Goal: Transaction & Acquisition: Book appointment/travel/reservation

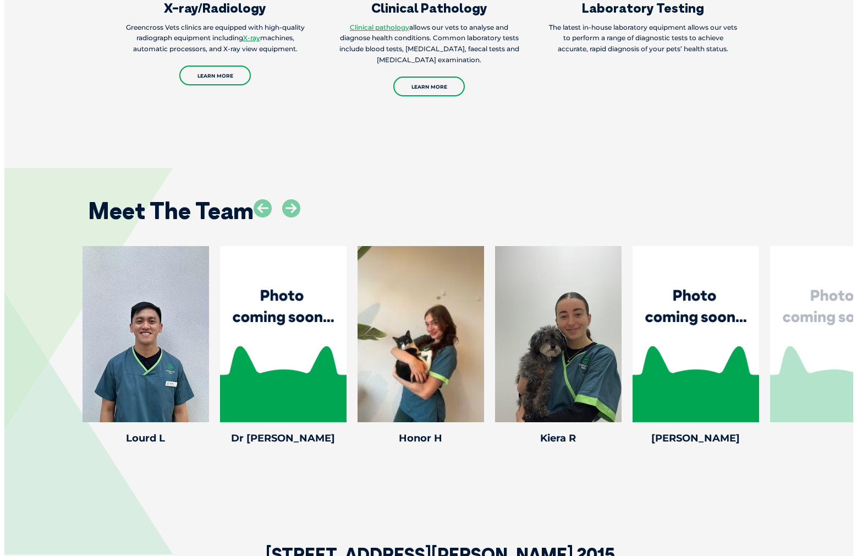
scroll to position [1531, 0]
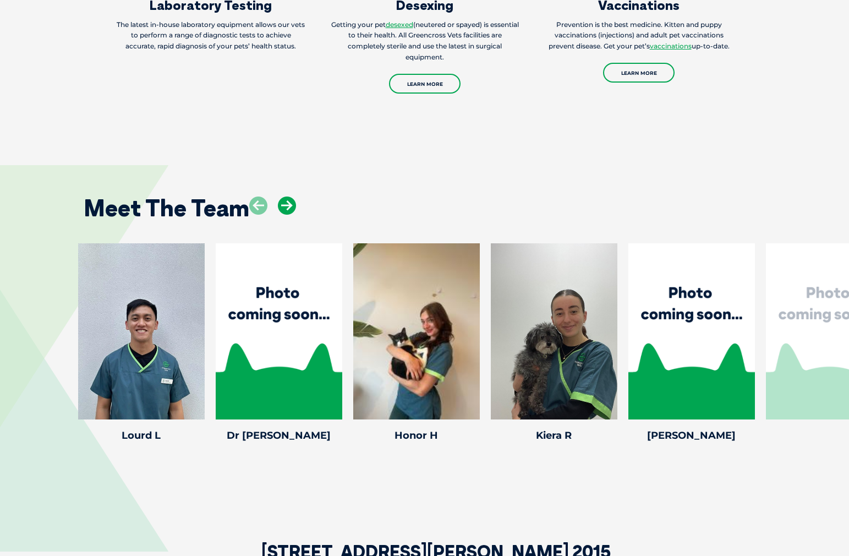
click at [291, 196] on icon at bounding box center [287, 205] width 18 height 18
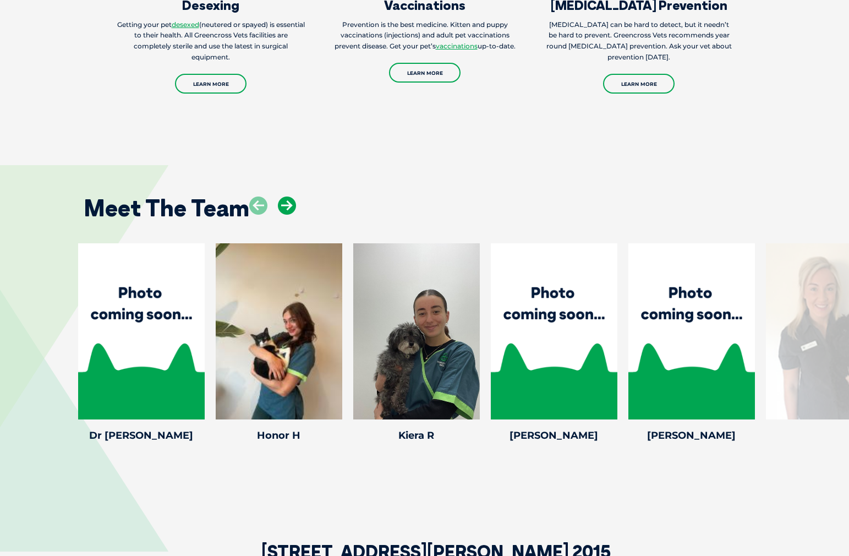
click at [291, 196] on icon at bounding box center [287, 205] width 18 height 18
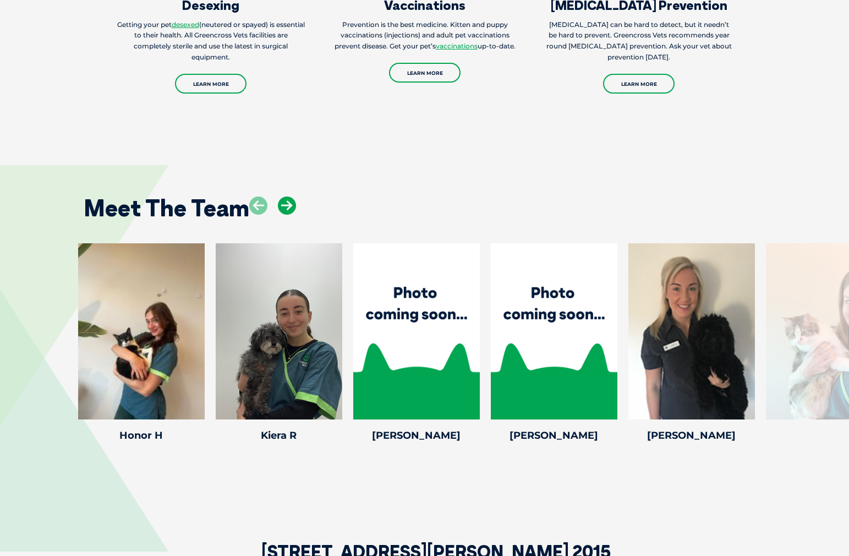
click at [291, 196] on icon at bounding box center [287, 205] width 18 height 18
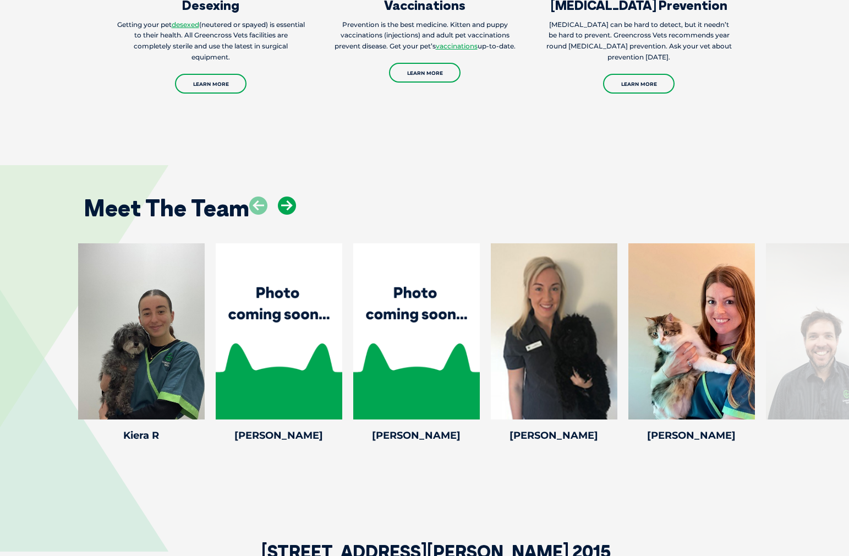
click at [291, 196] on icon at bounding box center [287, 205] width 18 height 18
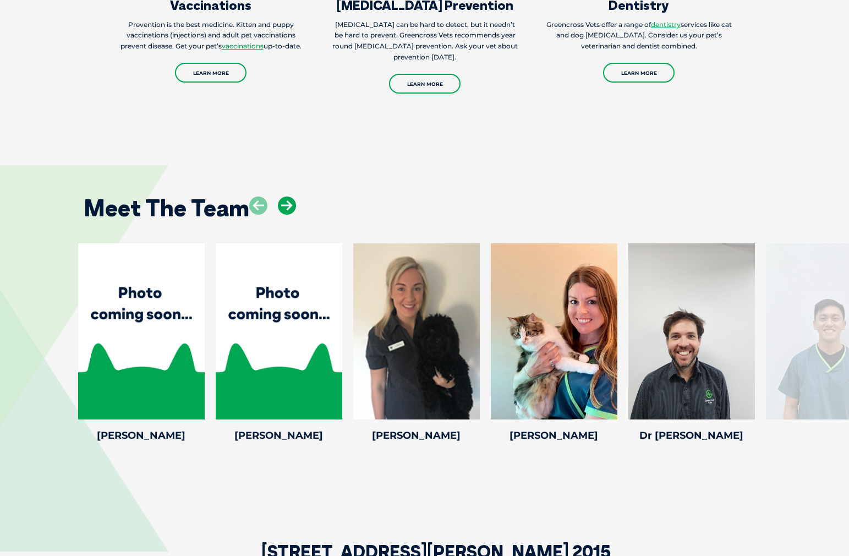
click at [291, 196] on icon at bounding box center [287, 205] width 18 height 18
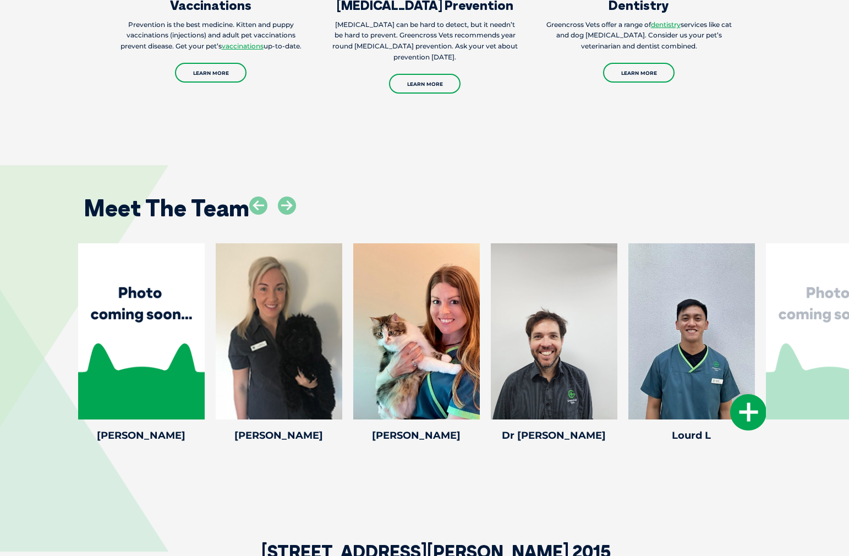
click at [732, 273] on div at bounding box center [691, 331] width 127 height 176
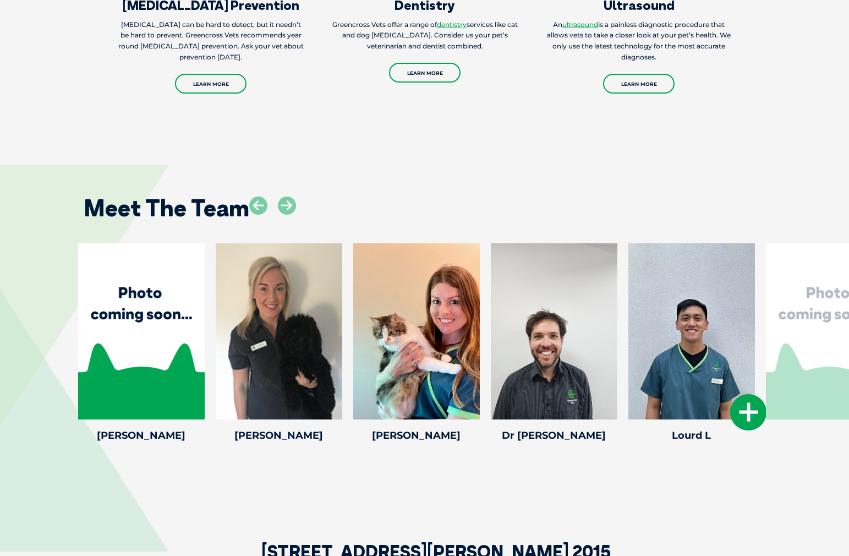
click at [709, 296] on div at bounding box center [691, 331] width 127 height 176
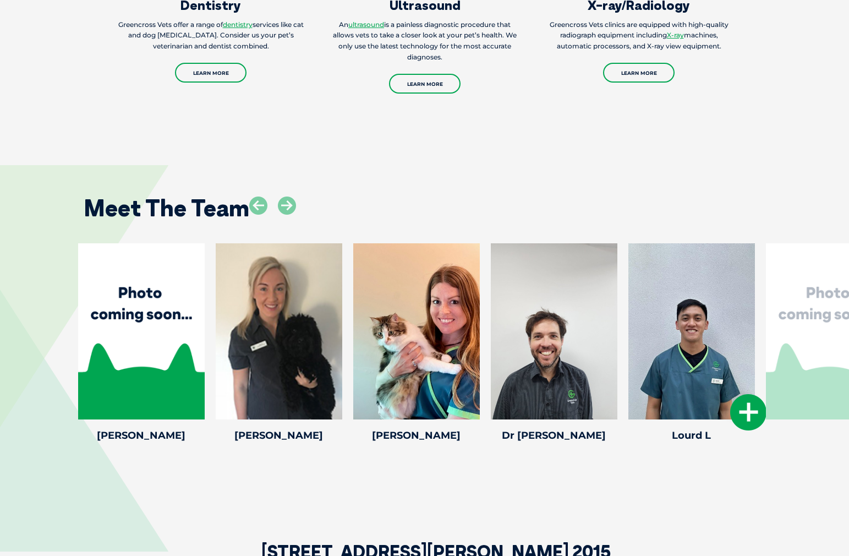
click at [682, 328] on div at bounding box center [691, 331] width 127 height 176
click at [528, 305] on div at bounding box center [554, 331] width 127 height 176
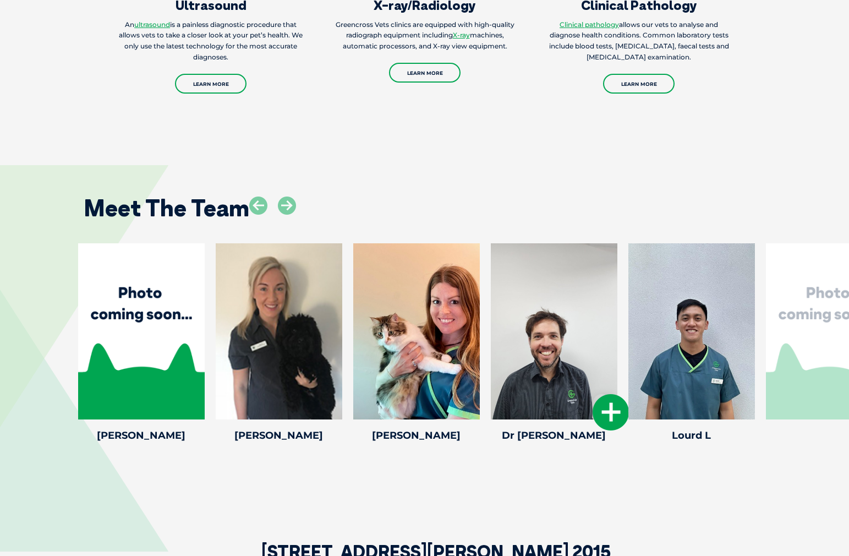
click at [609, 394] on icon at bounding box center [610, 412] width 36 height 36
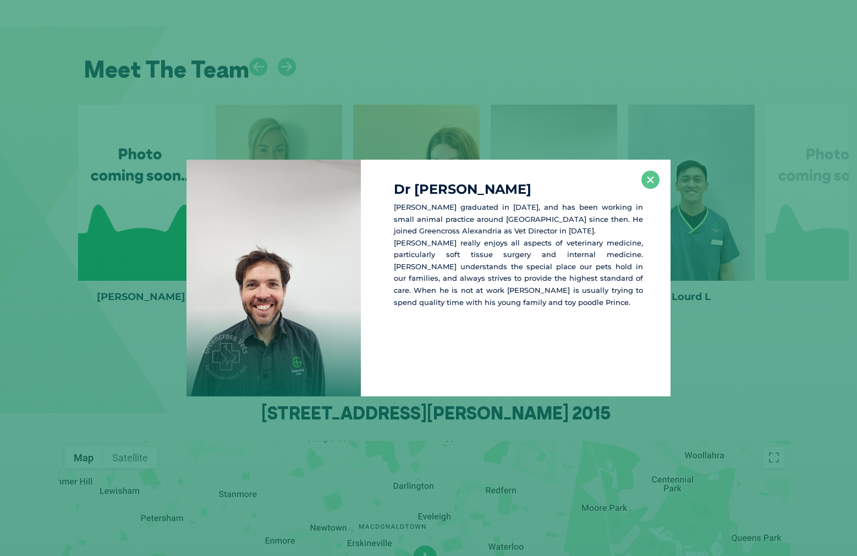
scroll to position [1670, 0]
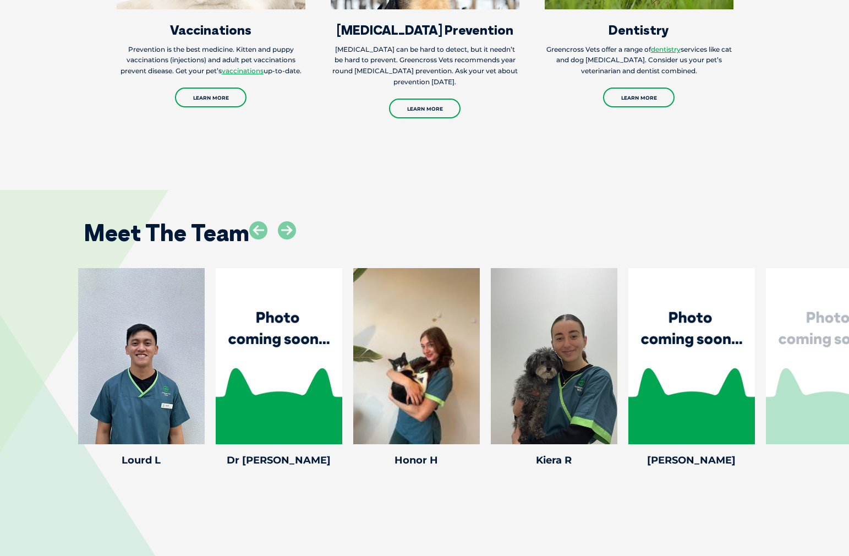
scroll to position [1513, 0]
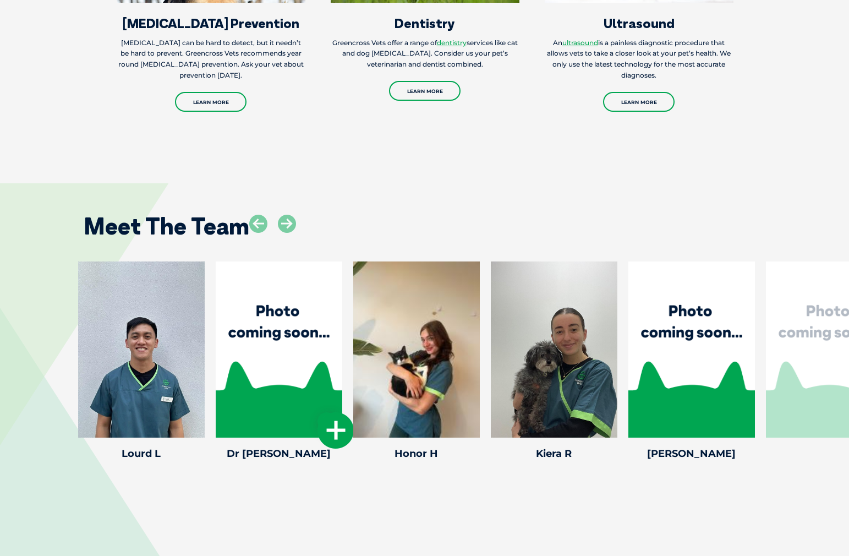
click at [299, 338] on div at bounding box center [279, 349] width 127 height 176
click at [334, 412] on icon at bounding box center [335, 430] width 36 height 36
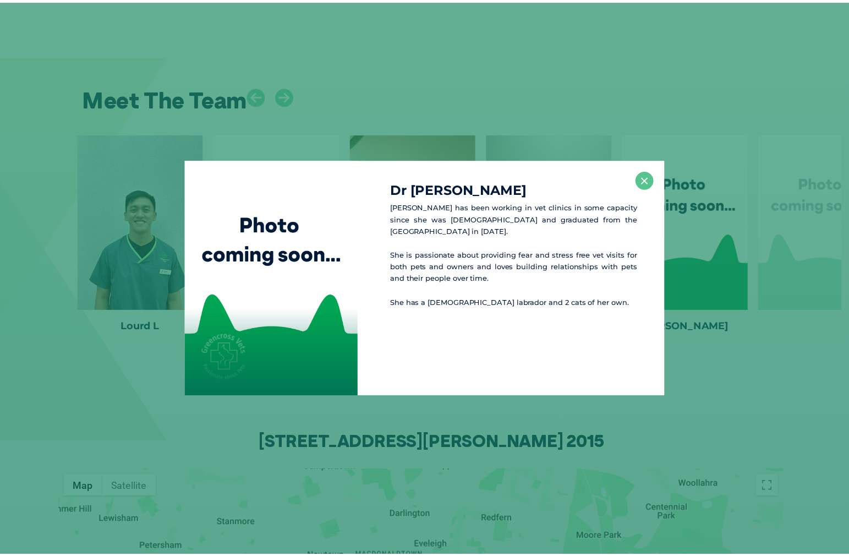
scroll to position [1652, 0]
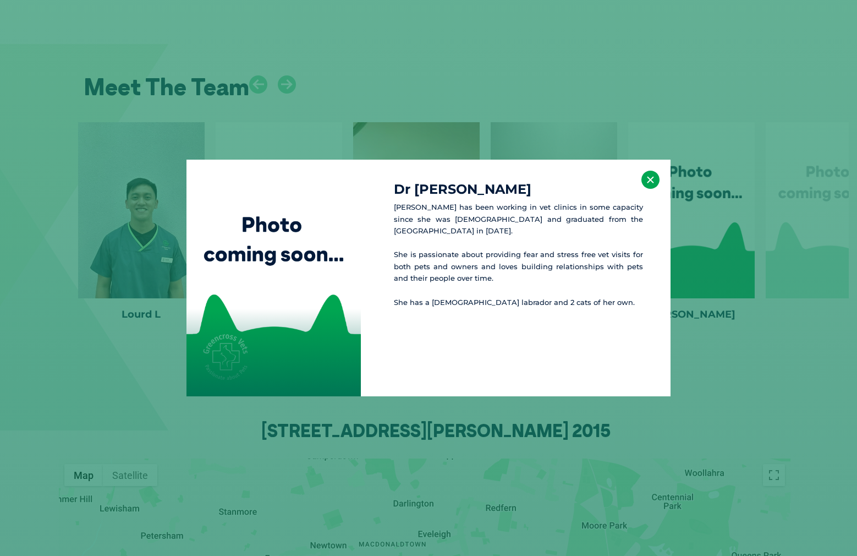
click at [648, 183] on button "×" at bounding box center [650, 180] width 18 height 18
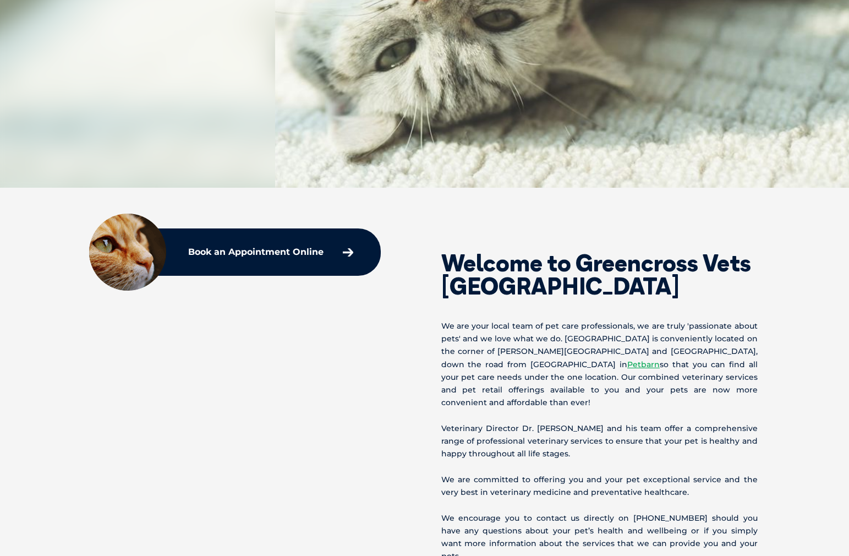
scroll to position [0, 0]
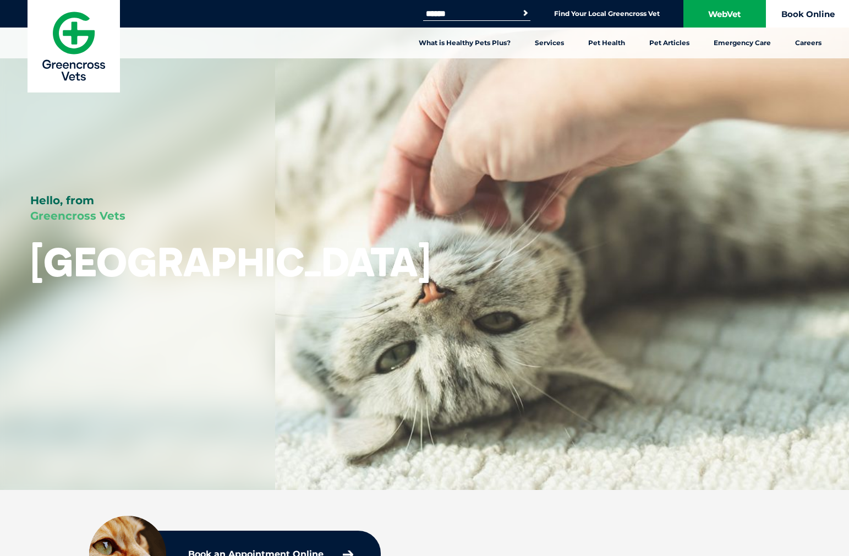
click at [801, 9] on link "Book Online" at bounding box center [807, 14] width 83 height 28
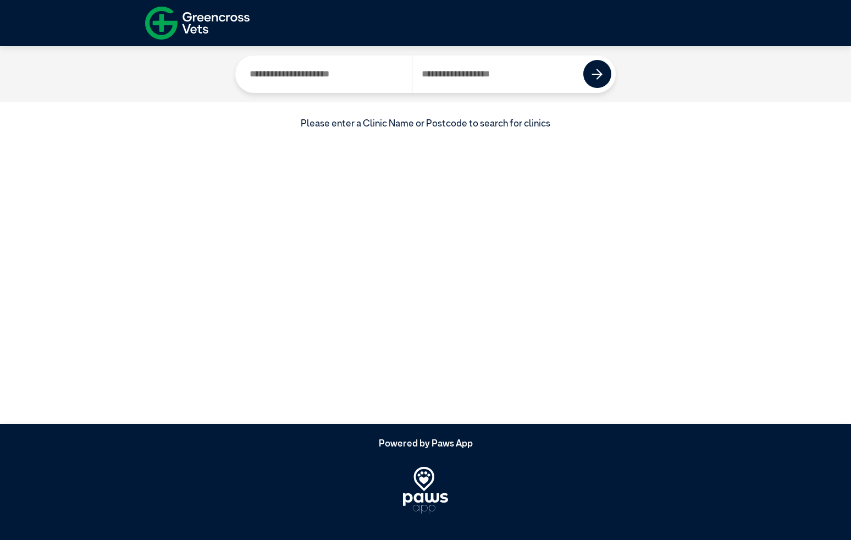
click at [337, 80] on input "Search by Clinic Name" at bounding box center [326, 74] width 172 height 37
click at [427, 79] on input "Search by Postcode" at bounding box center [498, 74] width 172 height 37
type input "****"
click at [597, 79] on img at bounding box center [597, 74] width 11 height 11
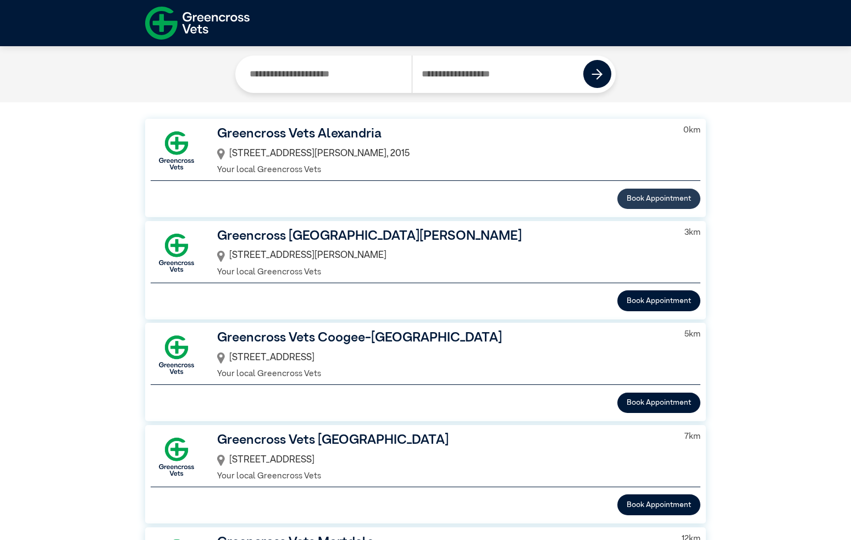
click at [661, 191] on button "Book Appointment" at bounding box center [659, 199] width 83 height 20
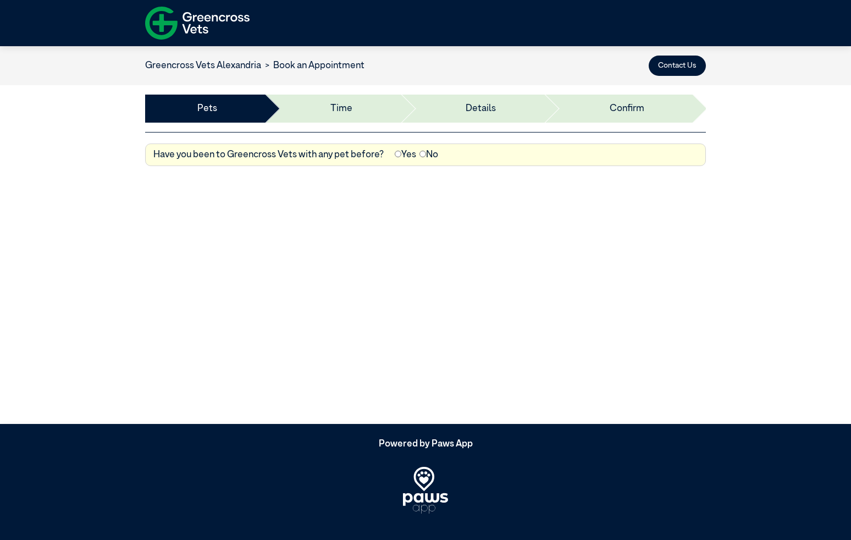
click at [406, 154] on label "Yes" at bounding box center [405, 155] width 21 height 14
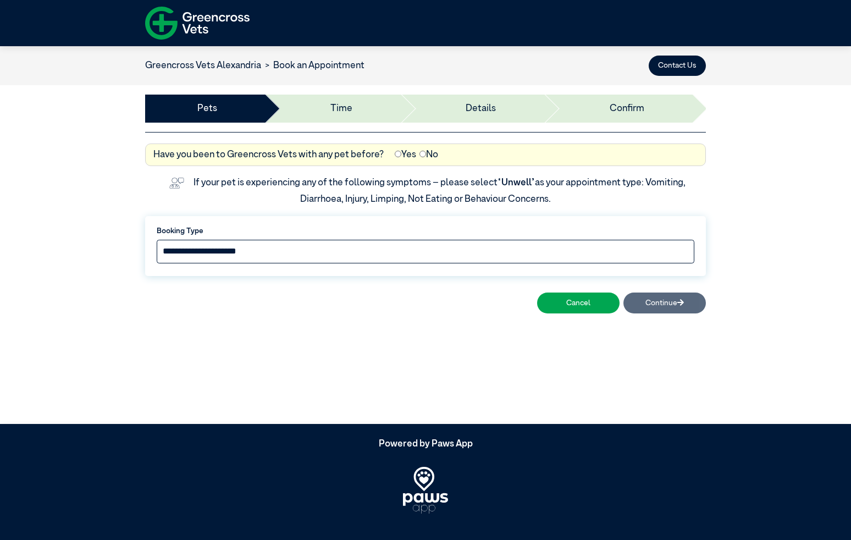
select select "*****"
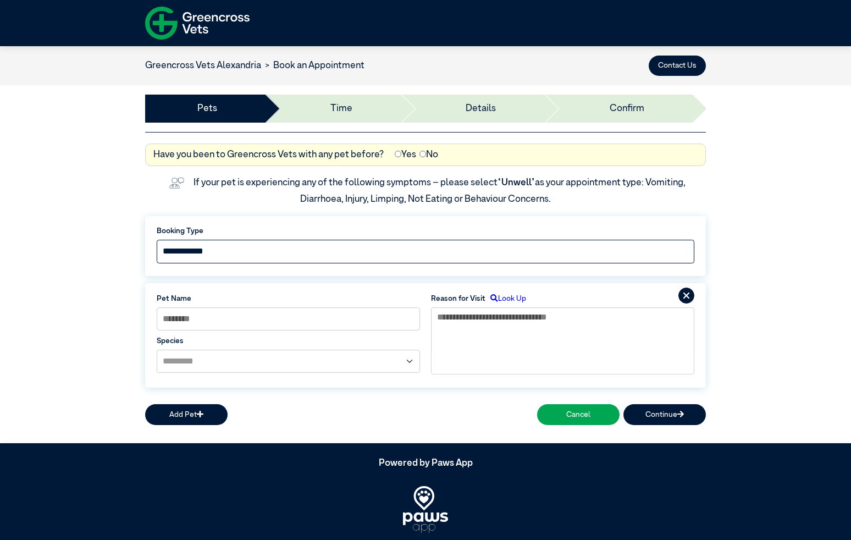
scroll to position [27, 0]
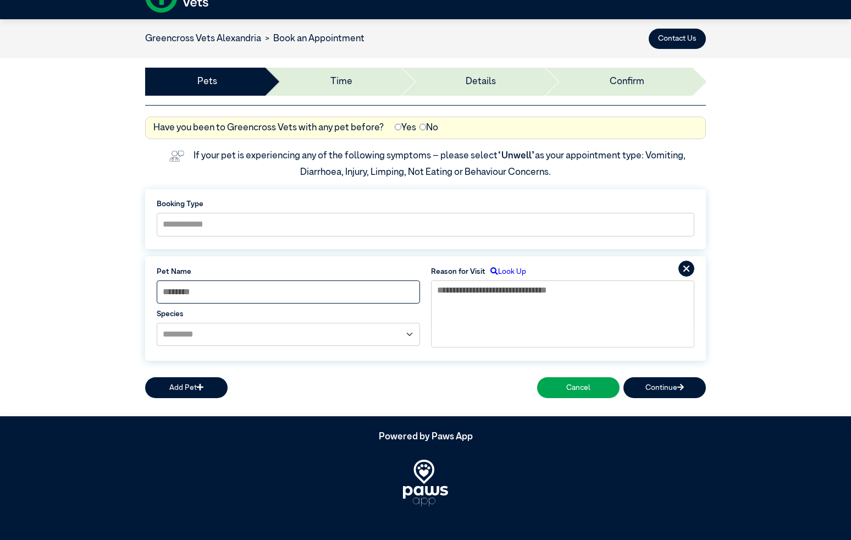
click at [215, 295] on input at bounding box center [288, 293] width 263 height 24
type input "*****"
select select "*****"
click at [499, 295] on textarea at bounding box center [562, 303] width 263 height 44
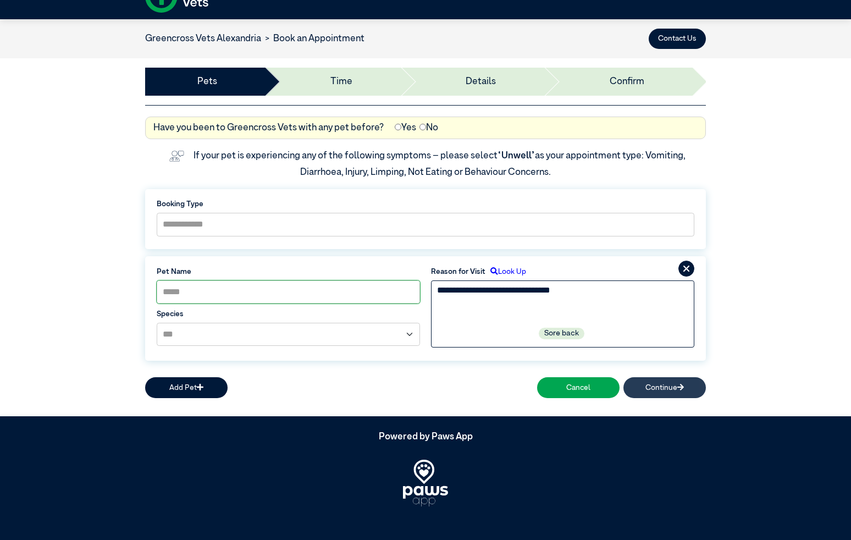
type textarea "**********"
click at [675, 388] on button "Continue" at bounding box center [665, 387] width 83 height 20
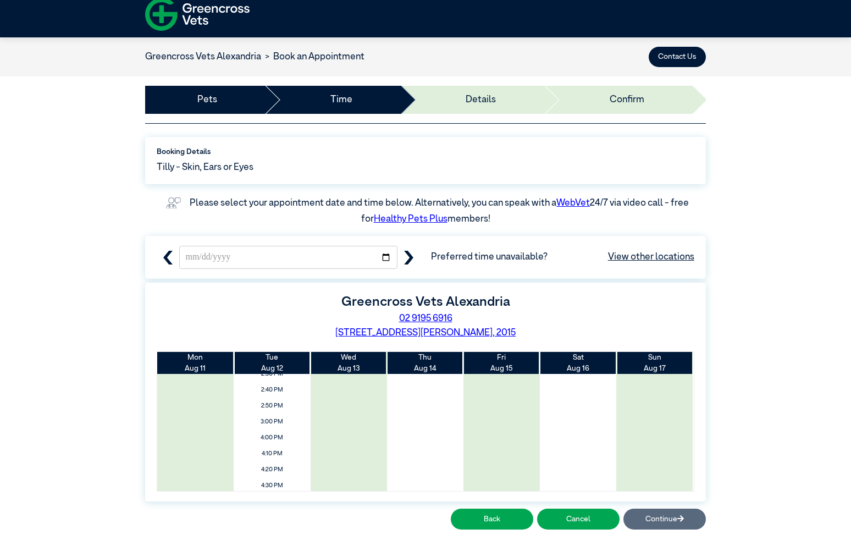
scroll to position [0, 0]
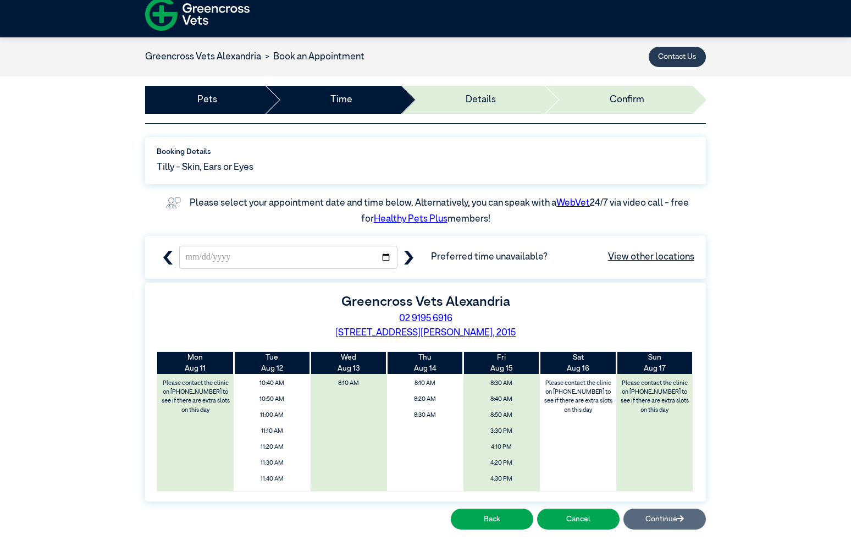
click at [685, 59] on button "Contact Us" at bounding box center [677, 57] width 57 height 20
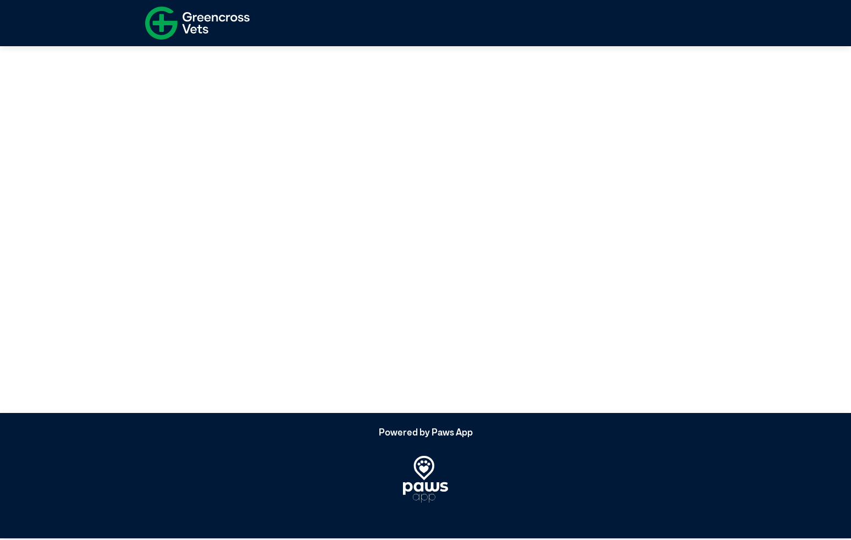
scroll to position [2, 0]
